Goal: Task Accomplishment & Management: Manage account settings

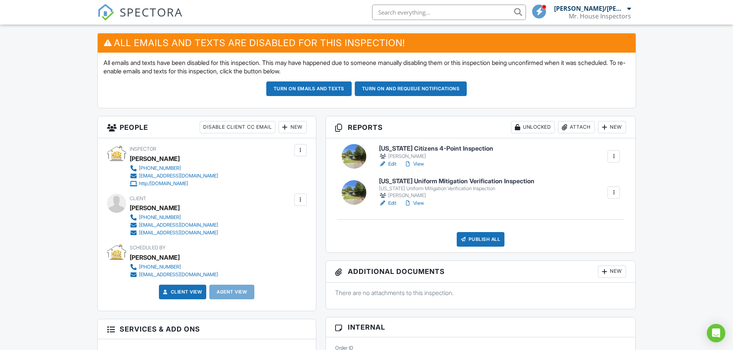
click at [304, 200] on div at bounding box center [301, 200] width 8 height 8
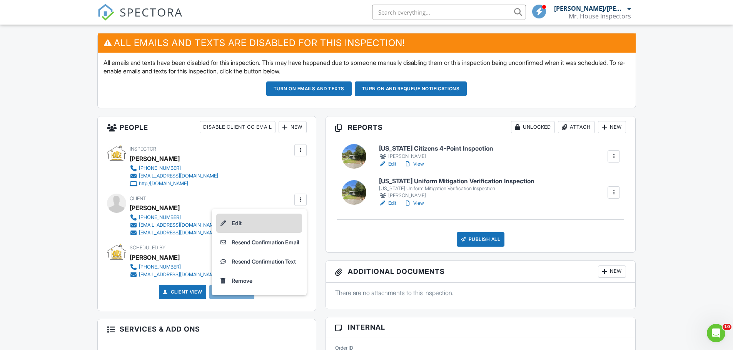
click at [287, 222] on li "Edit" at bounding box center [259, 223] width 86 height 19
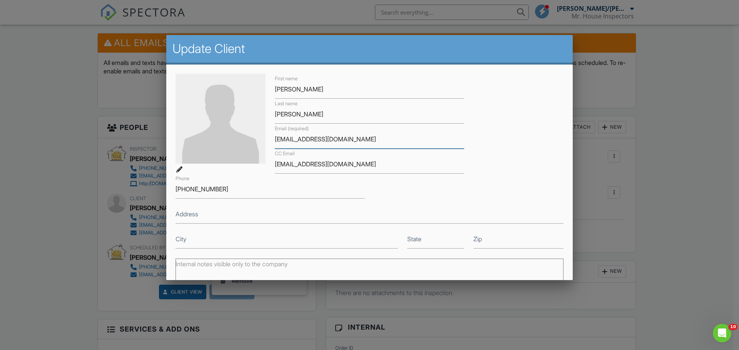
drag, startPoint x: 360, startPoint y: 141, endPoint x: 269, endPoint y: 141, distance: 90.8
click at [270, 141] on div "Email (required) bennytsach@gmail.com" at bounding box center [369, 136] width 199 height 25
type input "[EMAIL_ADDRESS][DOMAIN_NAME]"
drag, startPoint x: 232, startPoint y: 189, endPoint x: 124, endPoint y: 188, distance: 107.7
click at [124, 188] on body "SPECTORA Matthew/Michael House Mr. House Inspectors Role: Inspector Change Role…" at bounding box center [366, 354] width 733 height 1093
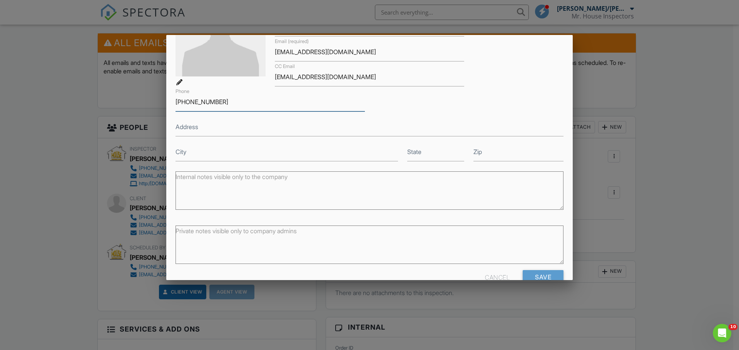
scroll to position [106, 0]
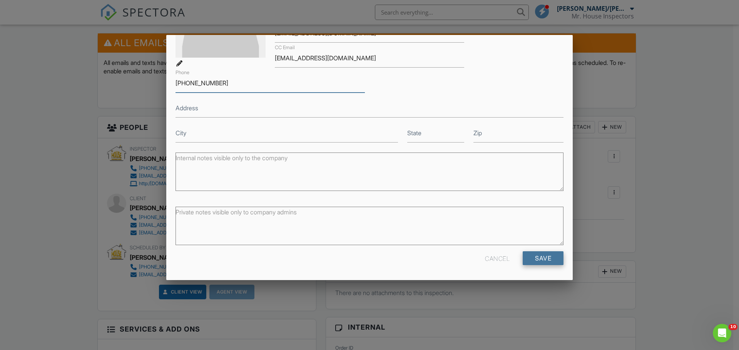
type input "[PHONE_NUMBER]"
click at [543, 257] on input "Save" at bounding box center [542, 259] width 41 height 14
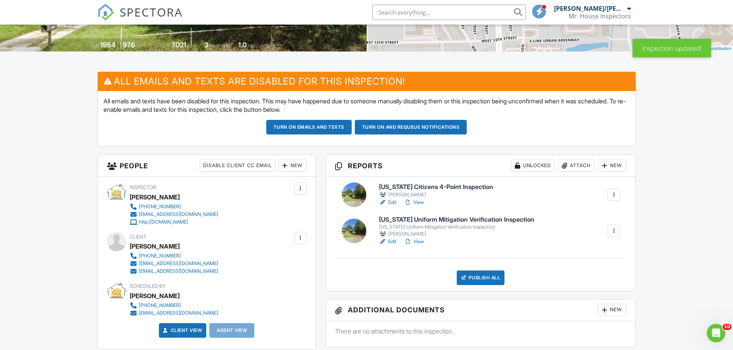
click at [294, 243] on div "Client Izhak Azulay 904-258-2225 yariv262@gmail.com frontofficedpm@gmail.com" at bounding box center [207, 253] width 200 height 43
click at [298, 242] on div at bounding box center [301, 239] width 8 height 8
click at [299, 250] on ul "Edit Resend Confirmation Email Resend Confirmation Text Remove" at bounding box center [259, 291] width 95 height 86
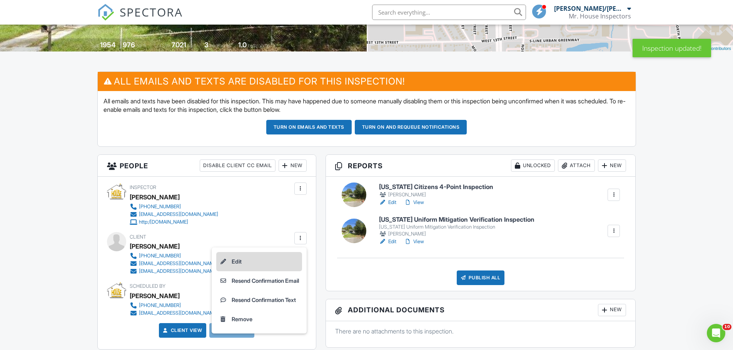
click at [292, 258] on li "Edit" at bounding box center [259, 261] width 86 height 19
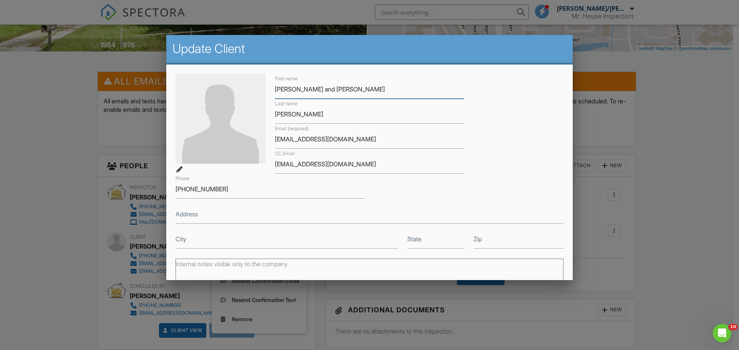
type input "George and Madona"
drag, startPoint x: 326, startPoint y: 118, endPoint x: 215, endPoint y: 112, distance: 111.4
click at [215, 112] on div "First name George and Madona Last name Azulay Email (required) yariv262@gmail.c…" at bounding box center [369, 161] width 397 height 175
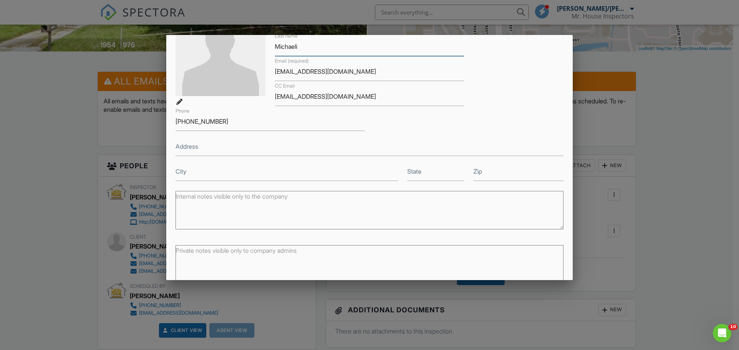
scroll to position [106, 0]
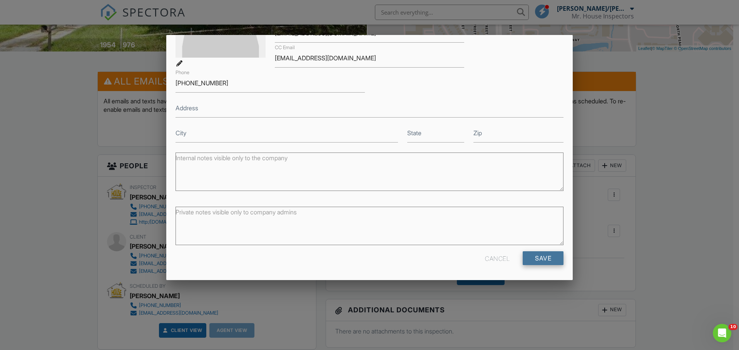
type input "Michaeli"
click at [540, 256] on input "Save" at bounding box center [542, 259] width 41 height 14
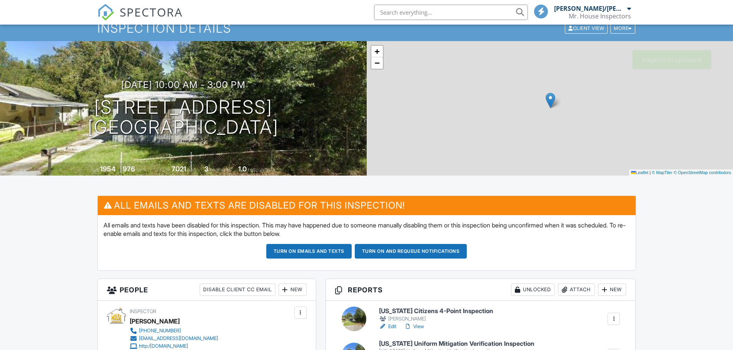
scroll to position [154, 0]
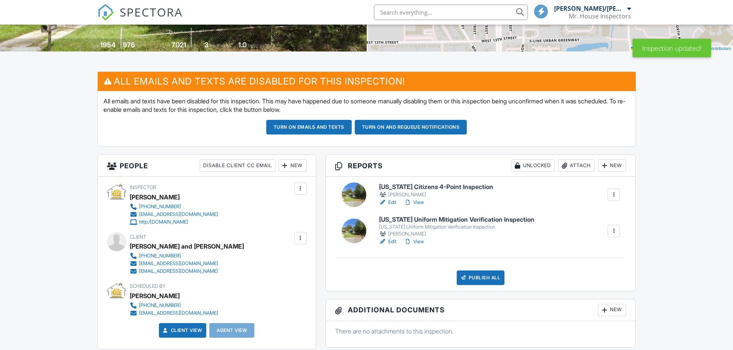
click at [420, 203] on link "View" at bounding box center [414, 203] width 20 height 8
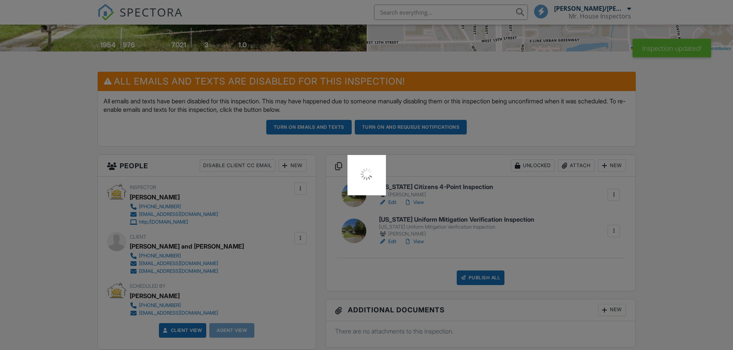
scroll to position [0, 0]
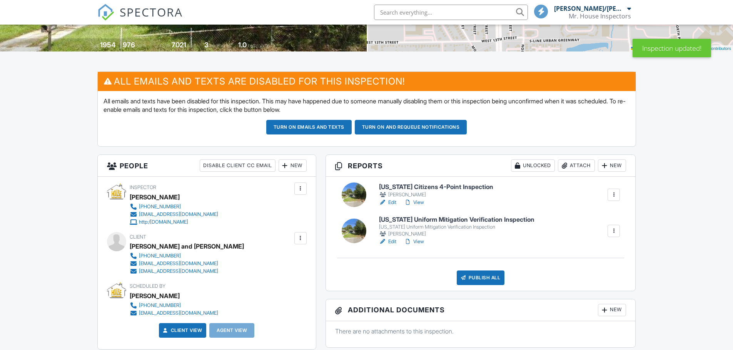
click at [395, 204] on link "Edit" at bounding box center [387, 203] width 17 height 8
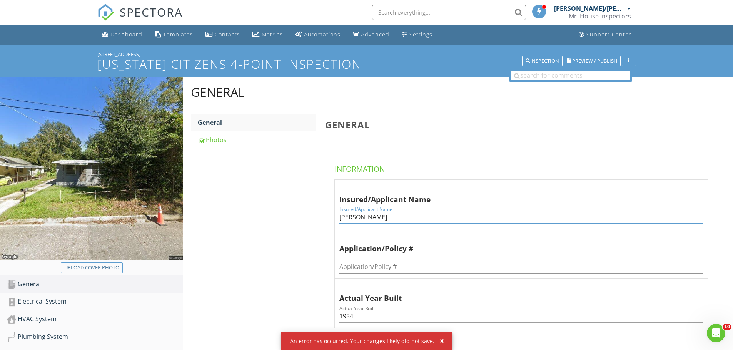
drag, startPoint x: 393, startPoint y: 220, endPoint x: 317, endPoint y: 192, distance: 81.0
click at [315, 214] on div "General General Photos General Information Insured/Applicant Name Insured/Appli…" at bounding box center [458, 279] width 550 height 404
type input "[PERSON_NAME] and [PERSON_NAME]"
click at [583, 63] on span "Preview / Publish" at bounding box center [594, 60] width 45 height 5
click at [381, 10] on input "text" at bounding box center [449, 12] width 154 height 15
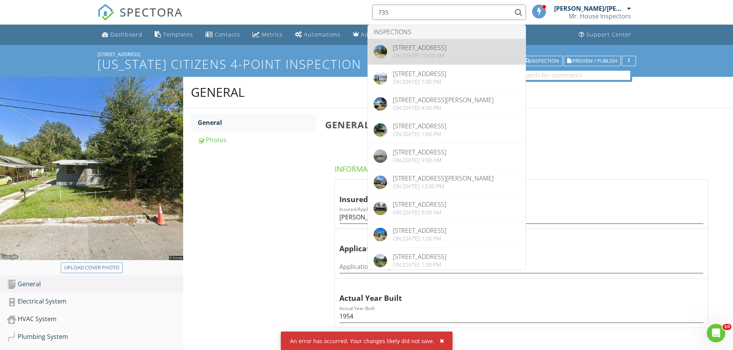
type input "735"
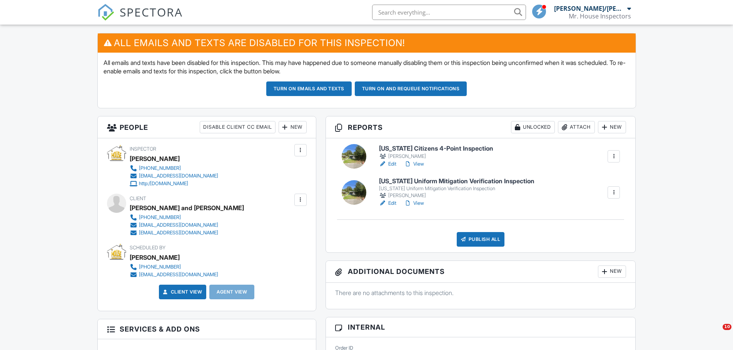
click at [422, 163] on link "View" at bounding box center [414, 164] width 20 height 8
click at [416, 202] on link "View" at bounding box center [414, 204] width 20 height 8
click at [477, 234] on div "Publish All" at bounding box center [481, 239] width 48 height 15
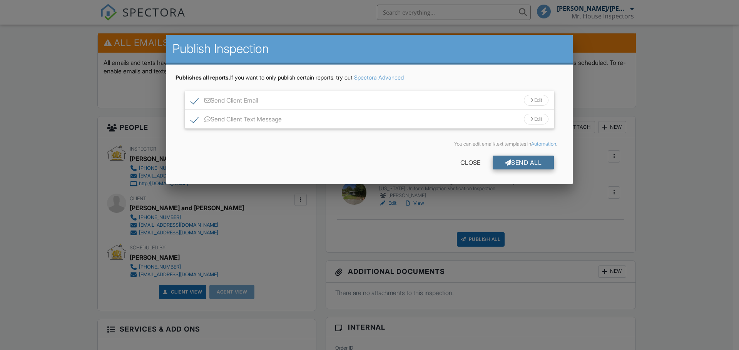
click at [523, 165] on div "Send All" at bounding box center [523, 163] width 62 height 14
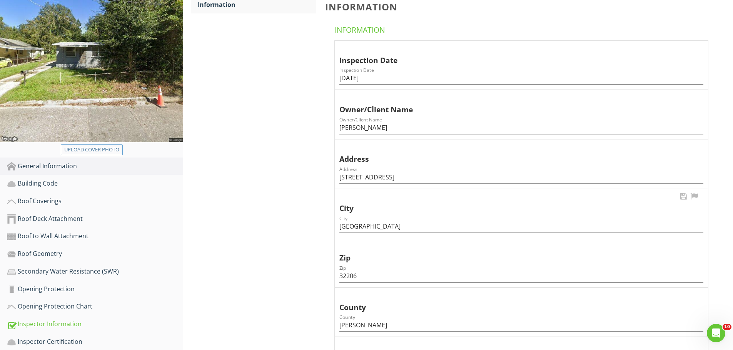
scroll to position [115, 0]
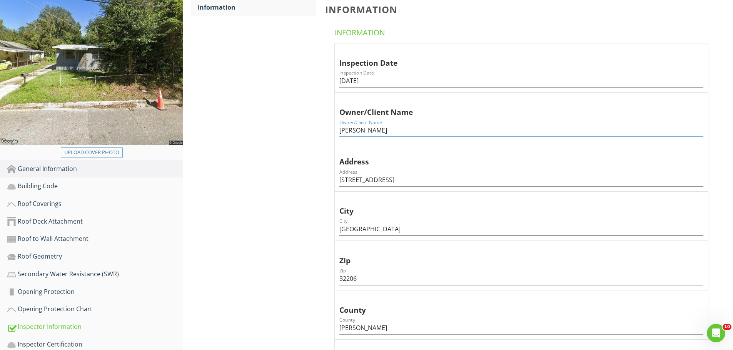
drag, startPoint x: 391, startPoint y: 133, endPoint x: 319, endPoint y: 128, distance: 72.1
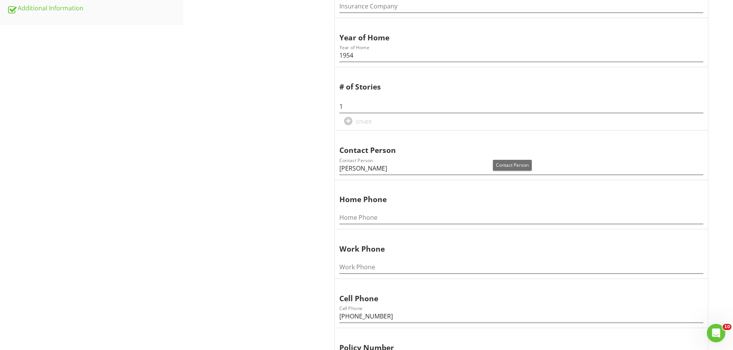
scroll to position [500, 0]
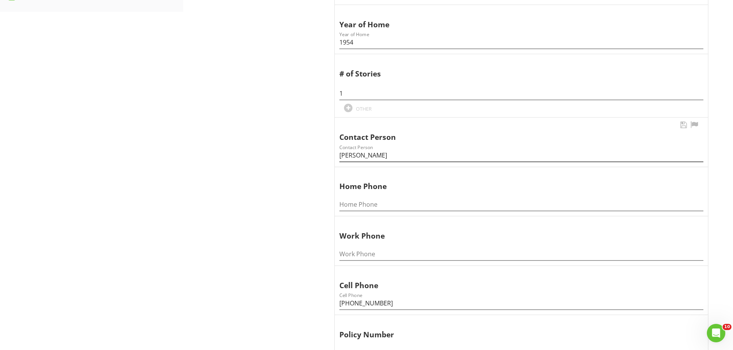
type input "George and Madona Michaeli"
drag, startPoint x: 391, startPoint y: 157, endPoint x: 332, endPoint y: 154, distance: 58.9
click at [332, 154] on span "Inspection Date Inspection Date 02/25/2025 Owner/Client Name Owner/Client Name …" at bounding box center [522, 36] width 395 height 756
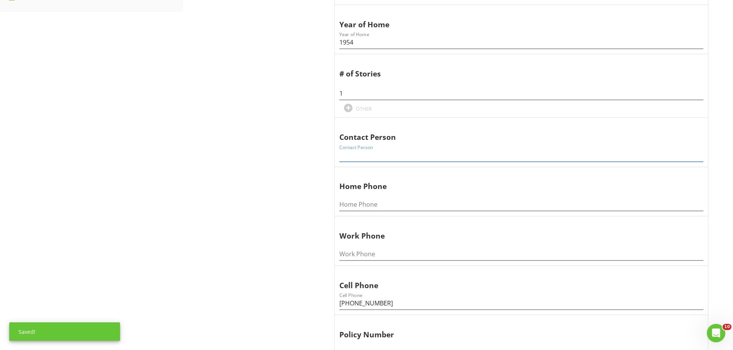
drag, startPoint x: 405, startPoint y: 310, endPoint x: 304, endPoint y: 301, distance: 101.2
click at [304, 304] on div "General Information Information Information Information Inspection Date Inspect…" at bounding box center [458, 38] width 550 height 923
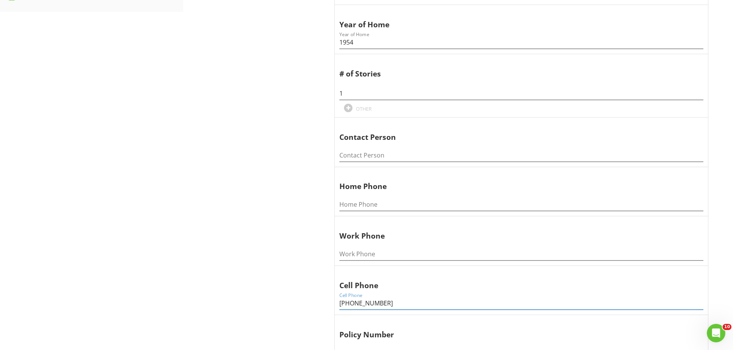
drag, startPoint x: 392, startPoint y: 304, endPoint x: 301, endPoint y: 299, distance: 90.9
click at [301, 299] on div "General Information Information Information Information Inspection Date Inspect…" at bounding box center [458, 38] width 550 height 923
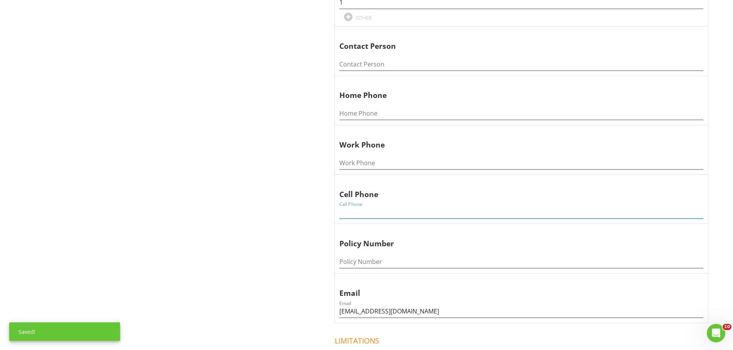
scroll to position [650, 0]
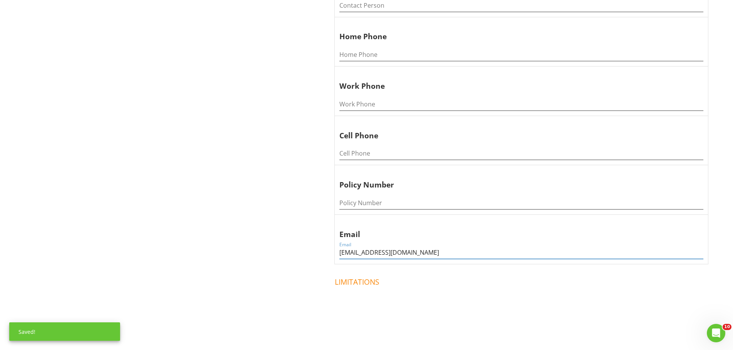
drag, startPoint x: 432, startPoint y: 253, endPoint x: 279, endPoint y: 249, distance: 152.8
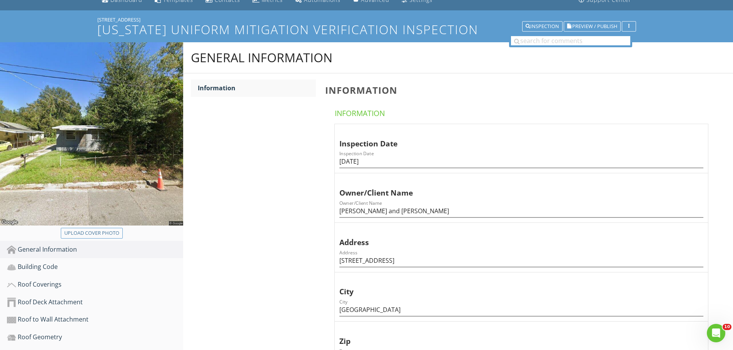
scroll to position [0, 0]
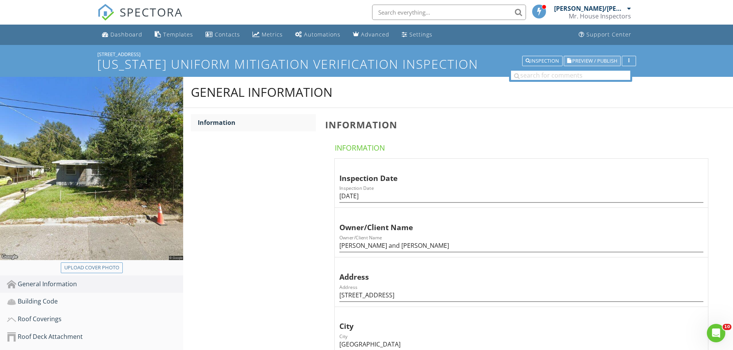
click at [593, 59] on span "Preview / Publish" at bounding box center [594, 60] width 45 height 5
